Goal: Check status: Check status

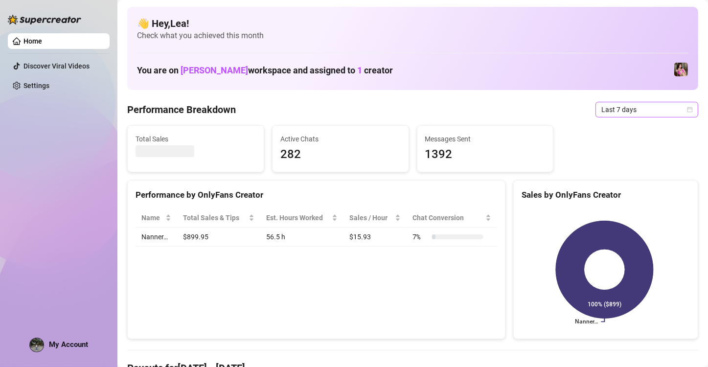
click at [687, 109] on icon "calendar" at bounding box center [689, 109] width 5 height 5
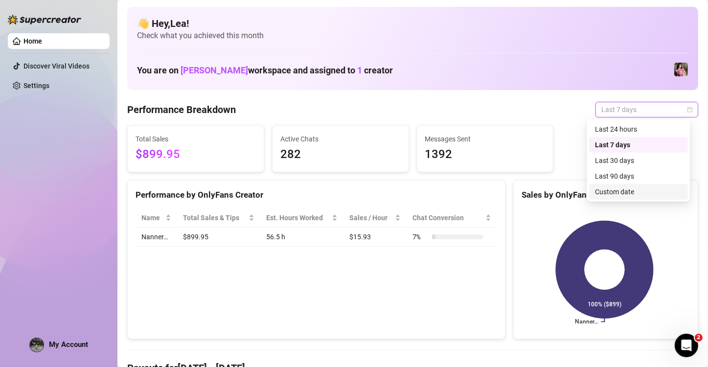
click at [619, 192] on div "Custom date" at bounding box center [638, 191] width 87 height 11
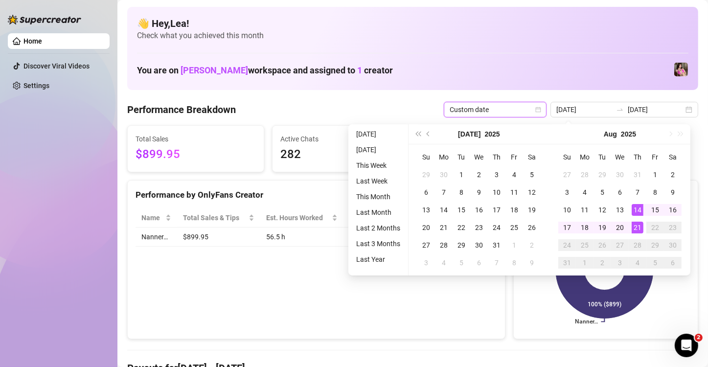
type input "[DATE]"
click at [641, 229] on div "21" at bounding box center [638, 228] width 12 height 12
click at [637, 227] on div "21" at bounding box center [638, 228] width 12 height 12
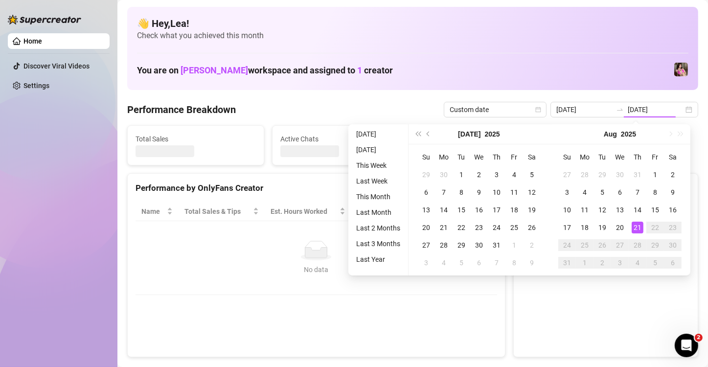
type input "[DATE]"
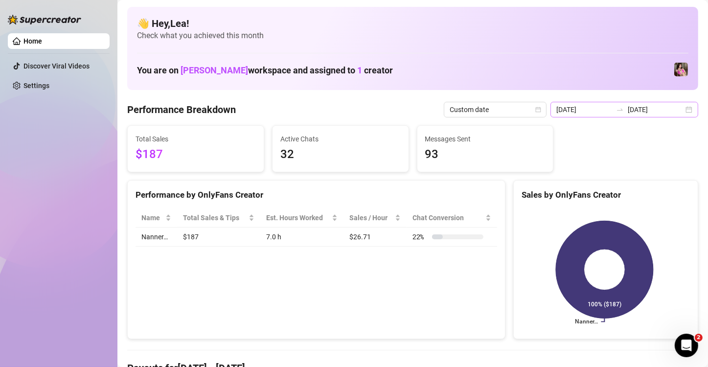
click at [683, 110] on div "2025-08-21 2025-08-21" at bounding box center [624, 110] width 148 height 16
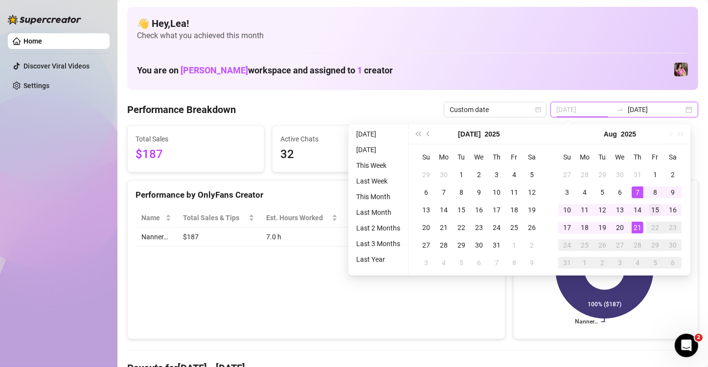
type input "2025-08-15"
click at [653, 209] on div "15" at bounding box center [655, 210] width 12 height 12
type input "[DATE]"
click at [638, 225] on div "21" at bounding box center [638, 228] width 12 height 12
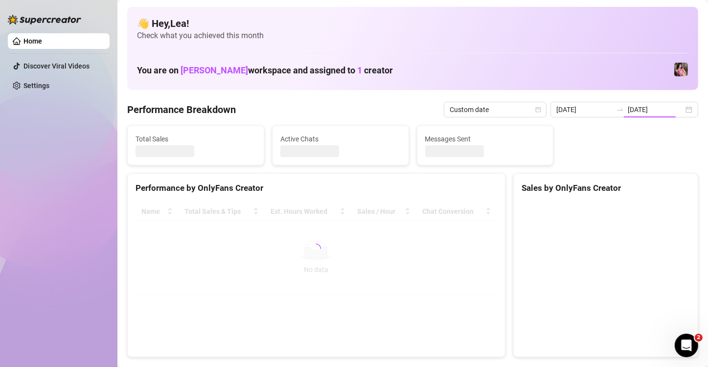
type input "2025-08-15"
